Goal: Information Seeking & Learning: Compare options

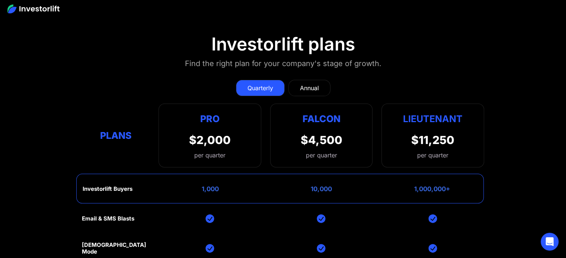
scroll to position [2920, 0]
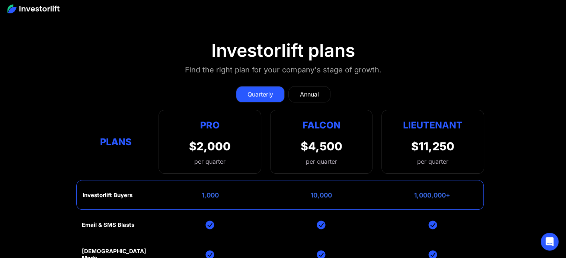
click at [312, 90] on div "Annual" at bounding box center [309, 94] width 19 height 9
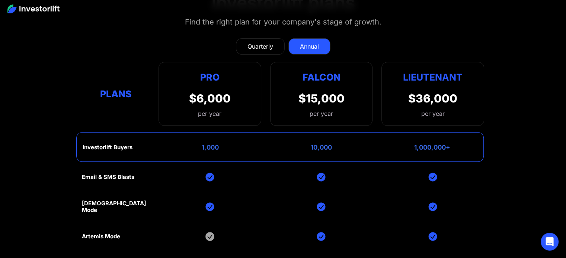
scroll to position [2968, 0]
click at [261, 38] on link "Quarterly" at bounding box center [260, 46] width 49 height 16
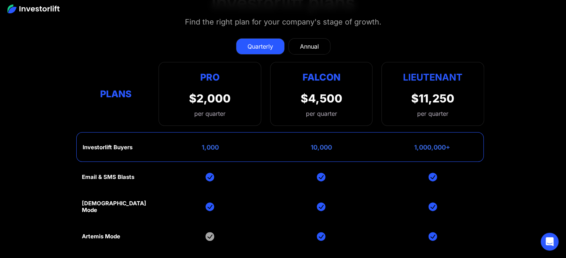
click at [309, 42] on div "Annual" at bounding box center [309, 46] width 19 height 9
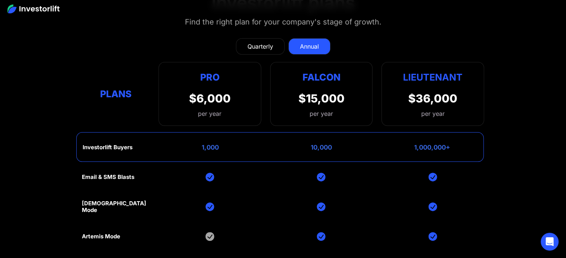
click at [257, 42] on div "Quarterly" at bounding box center [260, 46] width 26 height 9
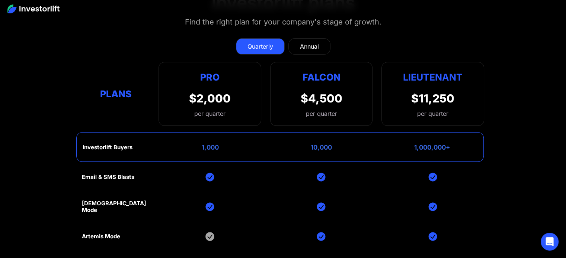
click at [306, 42] on div "Annual" at bounding box center [309, 46] width 19 height 9
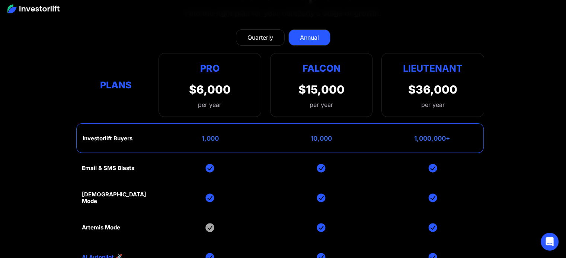
scroll to position [2976, 0]
click at [297, 168] on div "Email & SMS Blasts God Mode Artemis Mode AI Autopilot 🚀 Book Demo Book Demo Boo…" at bounding box center [283, 258] width 402 height 208
click at [525, 140] on section "Investorlift plans Find the right plan for your company's stage of growth. Quar…" at bounding box center [283, 167] width 566 height 405
click at [270, 33] on div "Quarterly" at bounding box center [260, 37] width 26 height 9
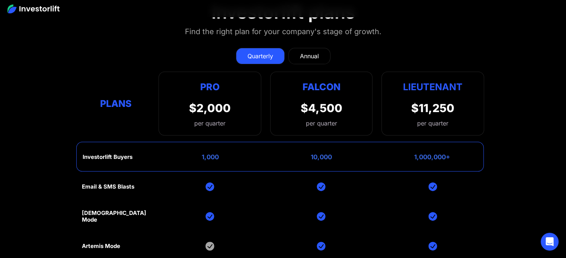
scroll to position [2957, 0]
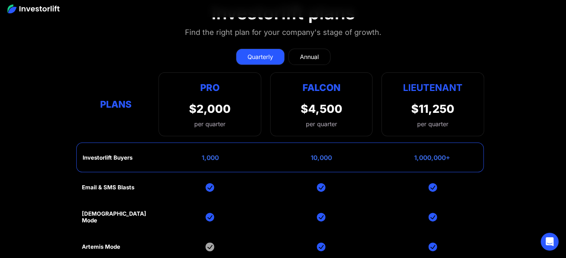
click at [311, 52] on div "Annual" at bounding box center [309, 56] width 19 height 9
